Goal: Task Accomplishment & Management: Manage account settings

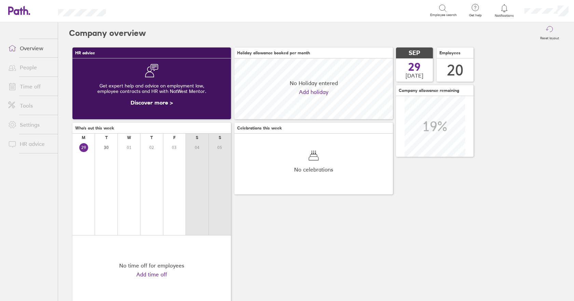
scroll to position [61, 159]
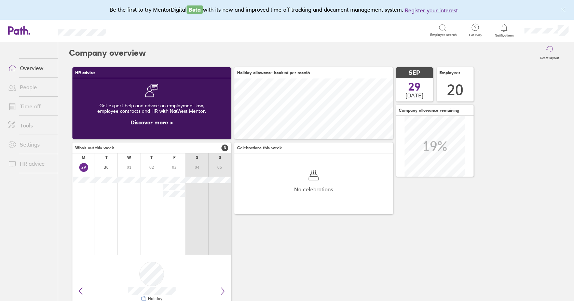
click at [26, 107] on link "Time off" at bounding box center [30, 106] width 55 height 14
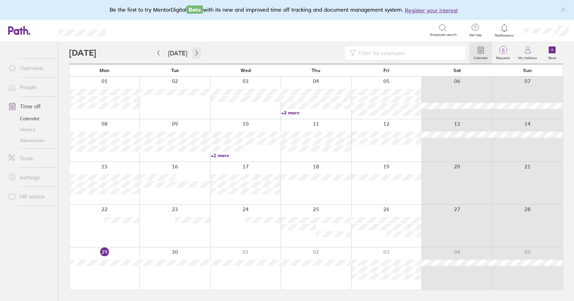
click at [195, 55] on icon "button" at bounding box center [196, 52] width 5 height 5
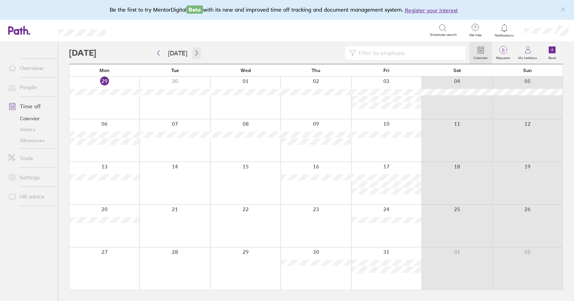
click at [195, 55] on icon "button" at bounding box center [196, 52] width 5 height 5
click at [193, 59] on button "button" at bounding box center [196, 52] width 9 height 11
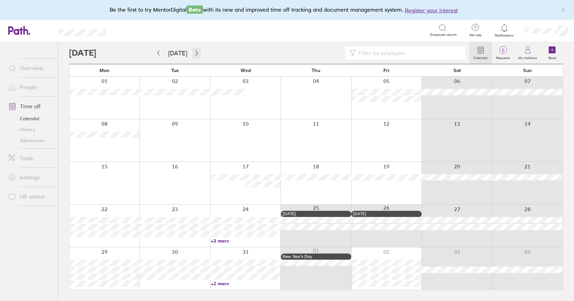
click at [195, 56] on icon "button" at bounding box center [196, 52] width 5 height 5
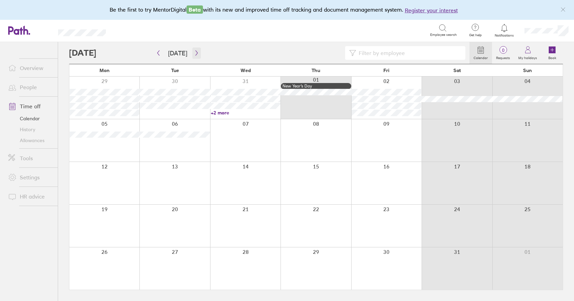
click at [196, 51] on icon "button" at bounding box center [196, 52] width 5 height 5
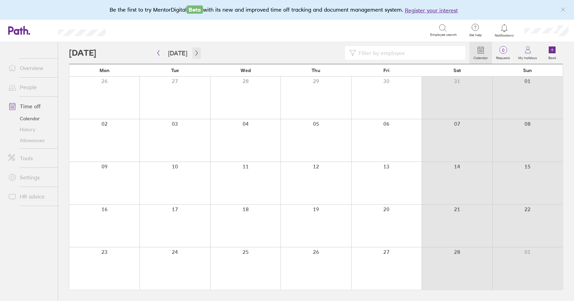
click at [196, 51] on icon "button" at bounding box center [196, 52] width 5 height 5
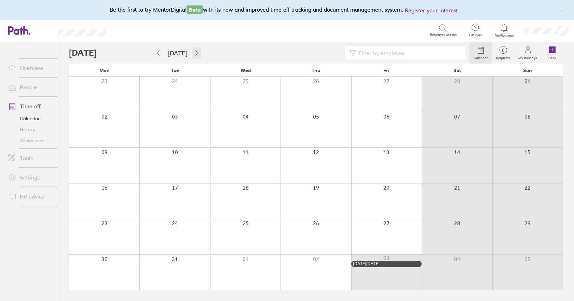
click at [196, 51] on icon "button" at bounding box center [196, 52] width 5 height 5
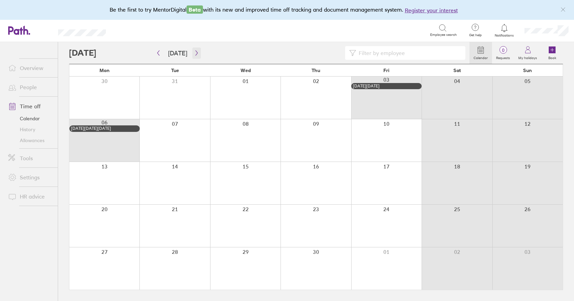
click at [196, 51] on icon "button" at bounding box center [196, 52] width 5 height 5
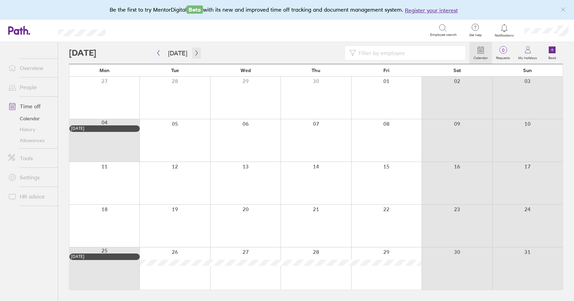
click at [196, 51] on icon "button" at bounding box center [196, 52] width 5 height 5
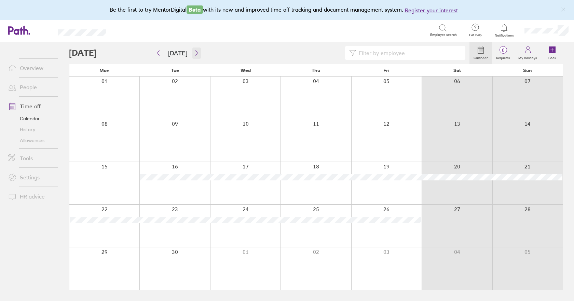
click at [196, 51] on icon "button" at bounding box center [196, 52] width 5 height 5
